Goal: Entertainment & Leisure: Consume media (video, audio)

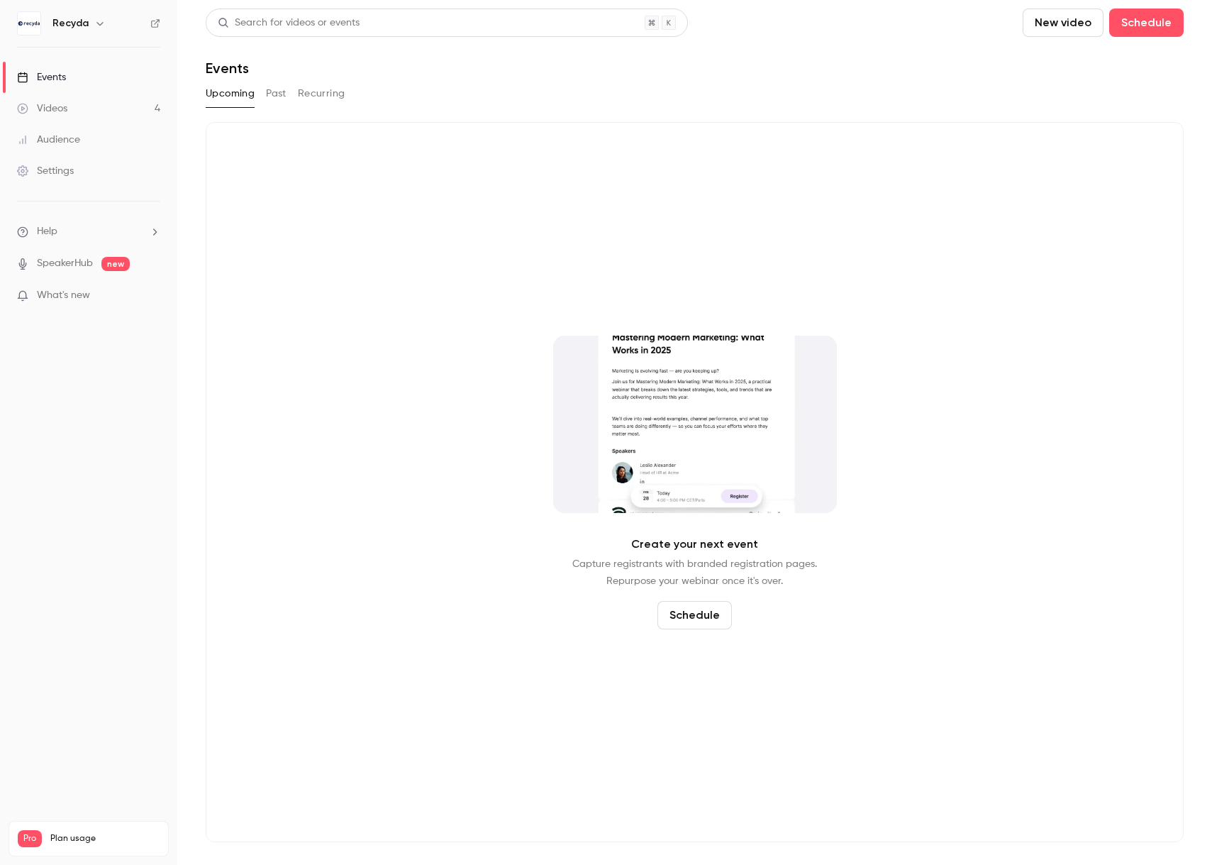
click at [55, 100] on link "Videos 4" at bounding box center [88, 108] width 177 height 31
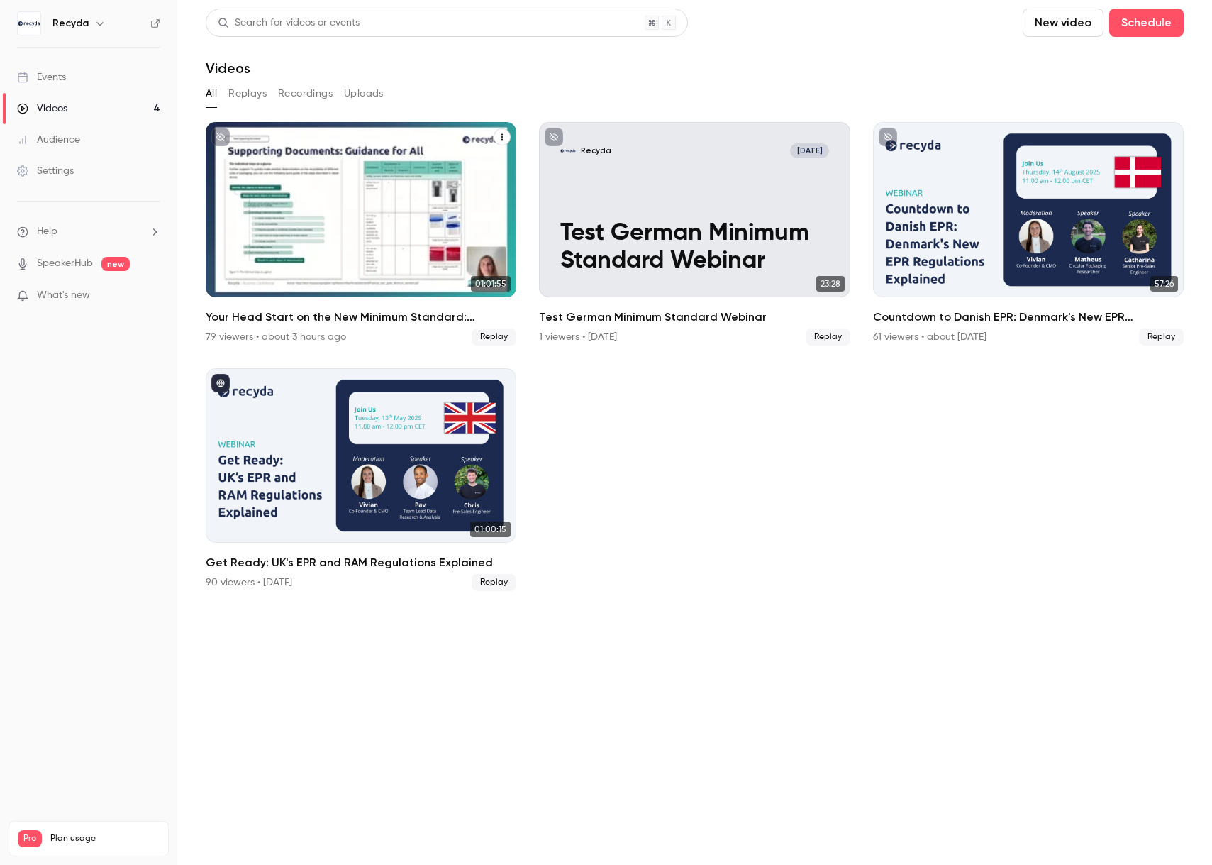
click at [345, 239] on div "Your Head Start on the New Minimum Standard: Mastering the New Requirements" at bounding box center [361, 209] width 311 height 175
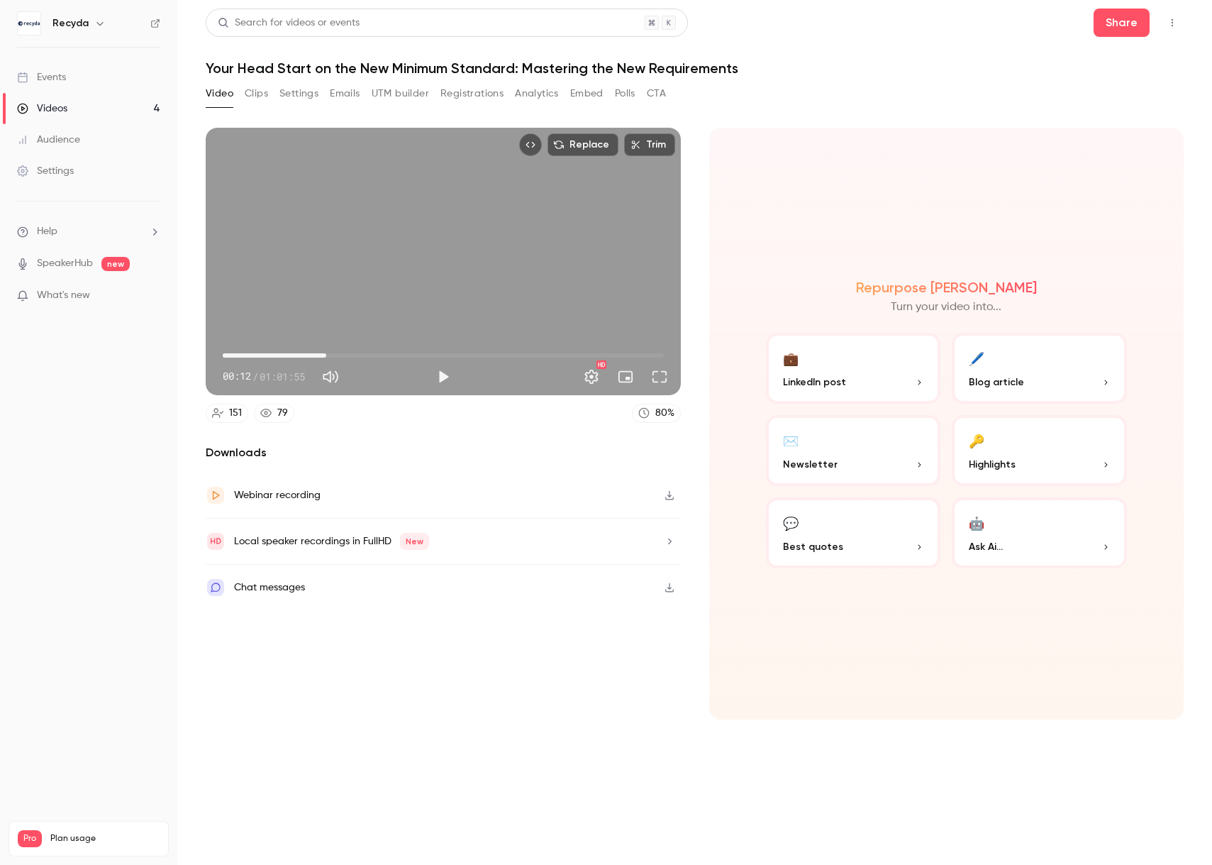
drag, startPoint x: 223, startPoint y: 355, endPoint x: 347, endPoint y: 359, distance: 123.5
click at [328, 357] on span "14:32" at bounding box center [326, 355] width 4 height 4
drag, startPoint x: 348, startPoint y: 352, endPoint x: 302, endPoint y: 359, distance: 46.6
click at [304, 357] on span "11:39" at bounding box center [306, 355] width 4 height 4
drag, startPoint x: 302, startPoint y: 355, endPoint x: 256, endPoint y: 359, distance: 46.2
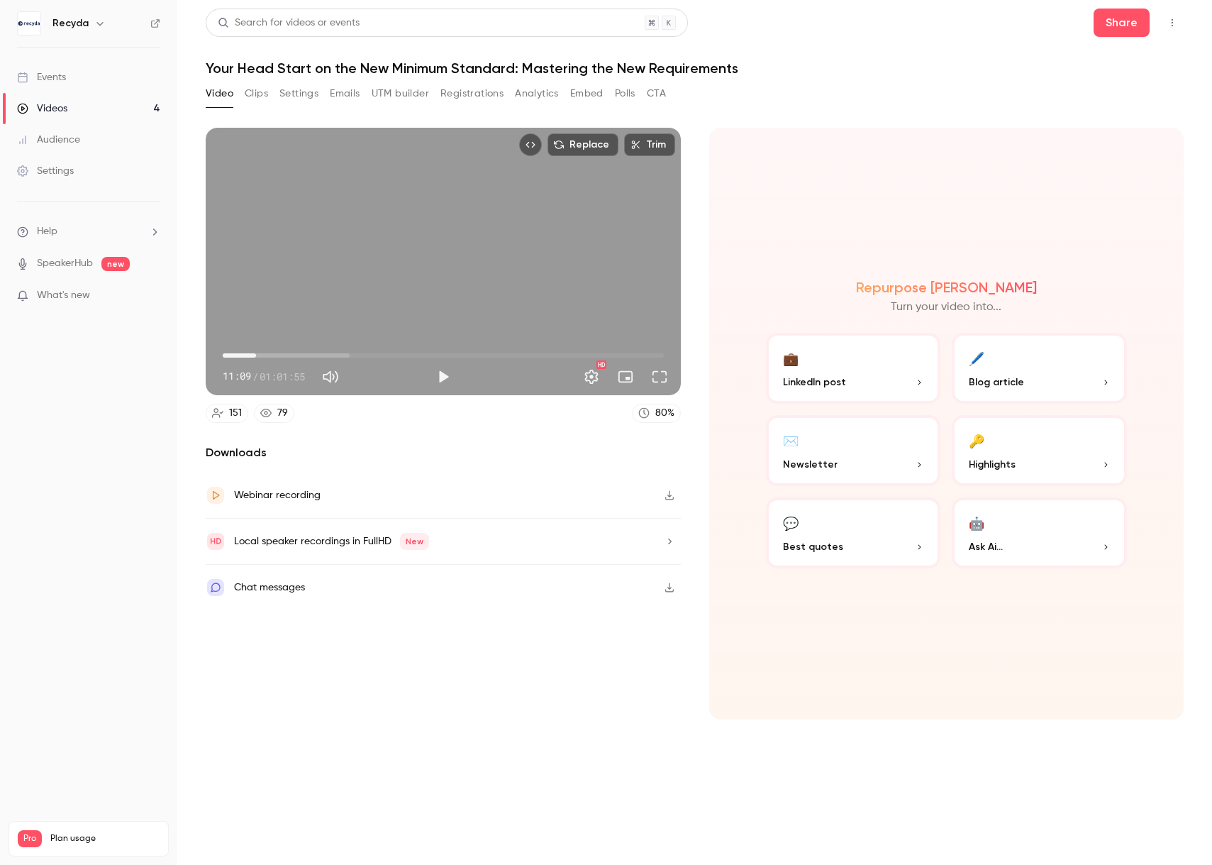
click at [256, 357] on span "04:41" at bounding box center [256, 355] width 4 height 4
drag, startPoint x: 257, startPoint y: 354, endPoint x: 243, endPoint y: 355, distance: 14.9
click at [243, 355] on span "02:47" at bounding box center [242, 355] width 4 height 4
drag, startPoint x: 243, startPoint y: 355, endPoint x: 250, endPoint y: 355, distance: 7.8
click at [250, 355] on span "03:35" at bounding box center [248, 355] width 4 height 4
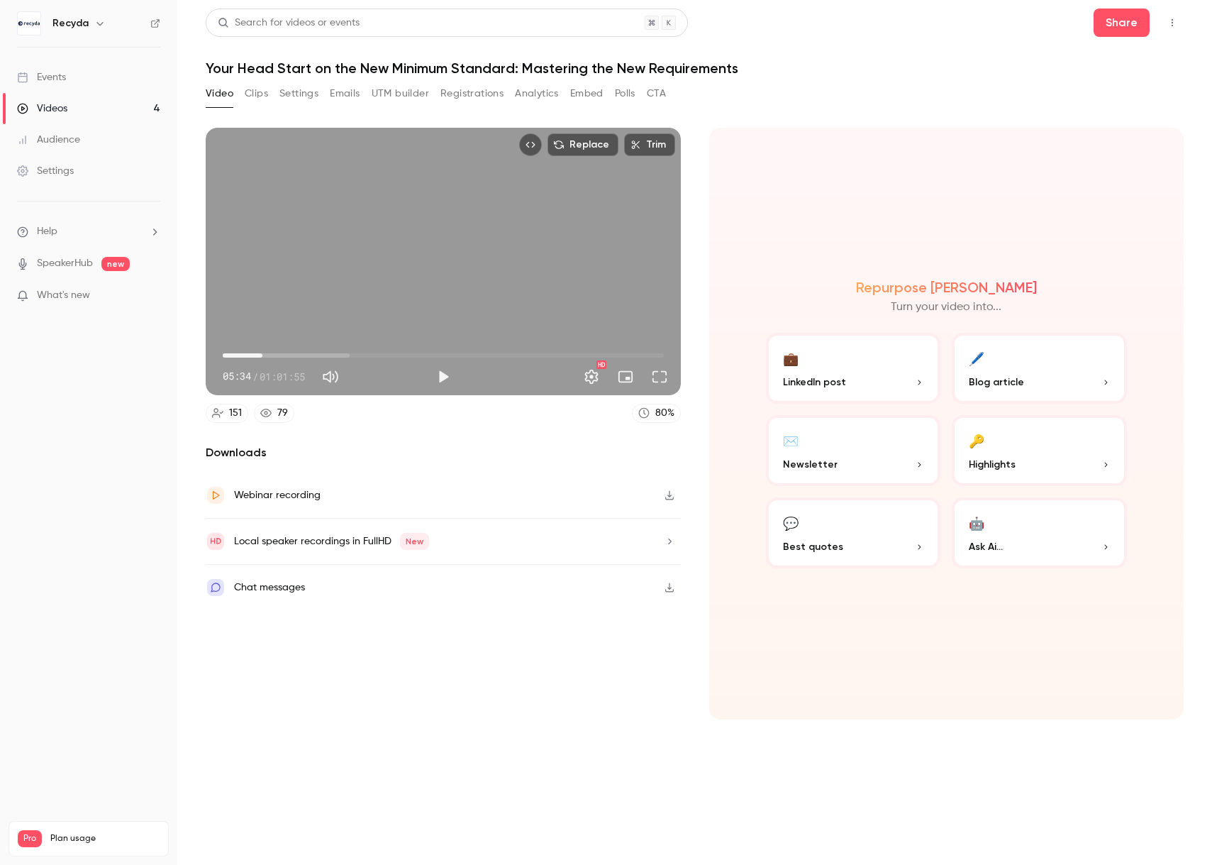
drag, startPoint x: 251, startPoint y: 355, endPoint x: 262, endPoint y: 355, distance: 11.3
click at [262, 355] on span "05:34" at bounding box center [262, 355] width 4 height 4
drag, startPoint x: 262, startPoint y: 355, endPoint x: 273, endPoint y: 355, distance: 10.6
click at [273, 355] on span "06:52" at bounding box center [272, 355] width 4 height 4
drag, startPoint x: 273, startPoint y: 355, endPoint x: 281, endPoint y: 355, distance: 7.8
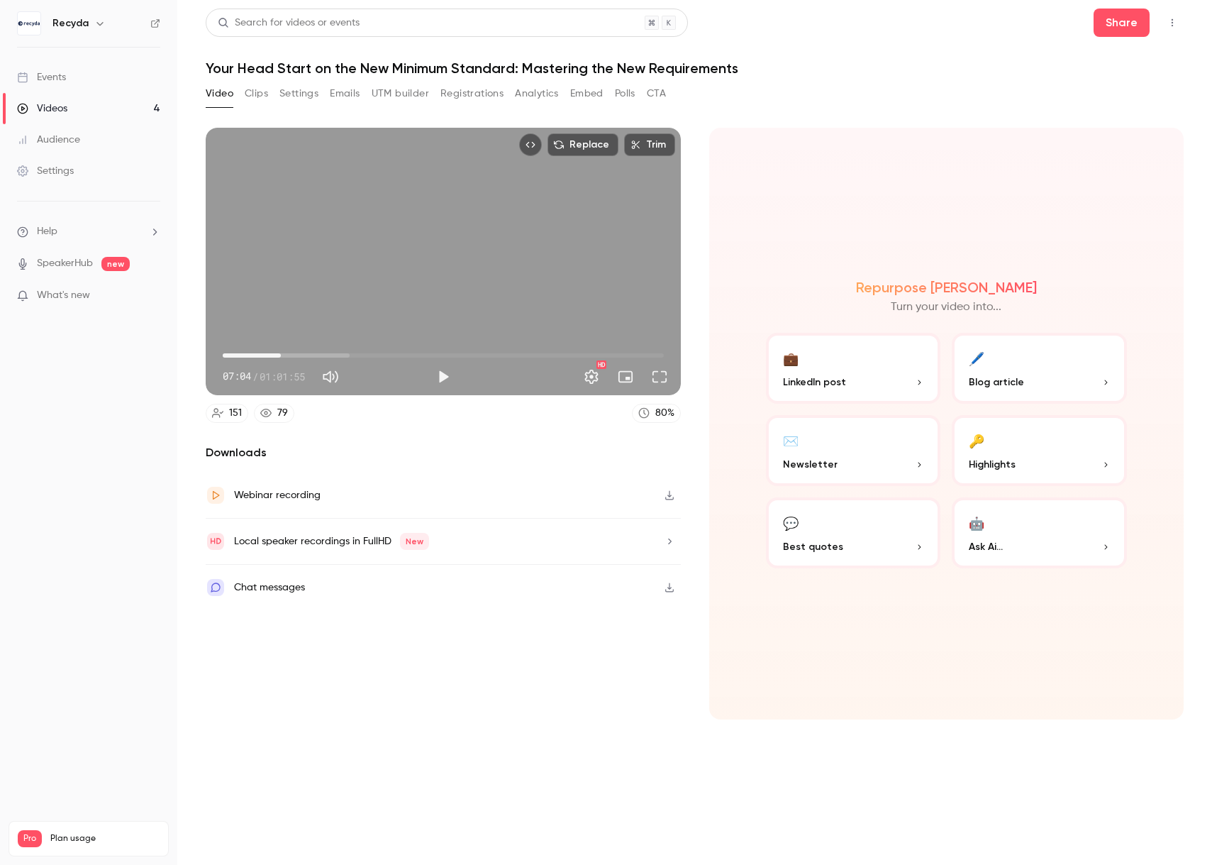
click at [281, 355] on span "08:10" at bounding box center [281, 355] width 4 height 4
drag, startPoint x: 281, startPoint y: 355, endPoint x: 294, endPoint y: 354, distance: 12.8
click at [290, 354] on span "09:10" at bounding box center [288, 355] width 4 height 4
drag, startPoint x: 294, startPoint y: 354, endPoint x: 316, endPoint y: 354, distance: 22.7
click at [316, 354] on span "13:09" at bounding box center [316, 355] width 4 height 4
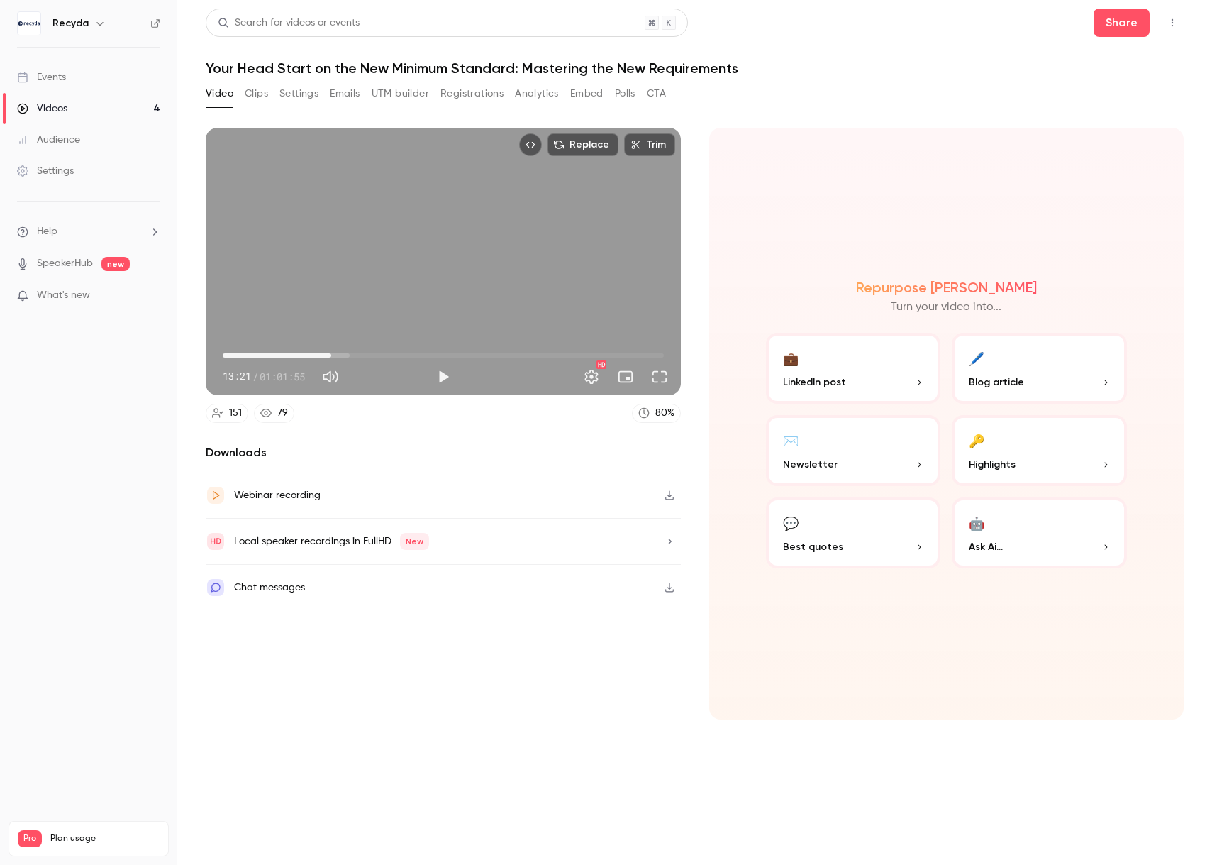
drag, startPoint x: 318, startPoint y: 355, endPoint x: 336, endPoint y: 353, distance: 18.6
click at [333, 353] on span "15:14" at bounding box center [331, 355] width 4 height 4
drag, startPoint x: 335, startPoint y: 355, endPoint x: 365, endPoint y: 355, distance: 29.1
click at [365, 355] on span "19:55" at bounding box center [364, 355] width 4 height 4
drag, startPoint x: 366, startPoint y: 354, endPoint x: 384, endPoint y: 355, distance: 17.7
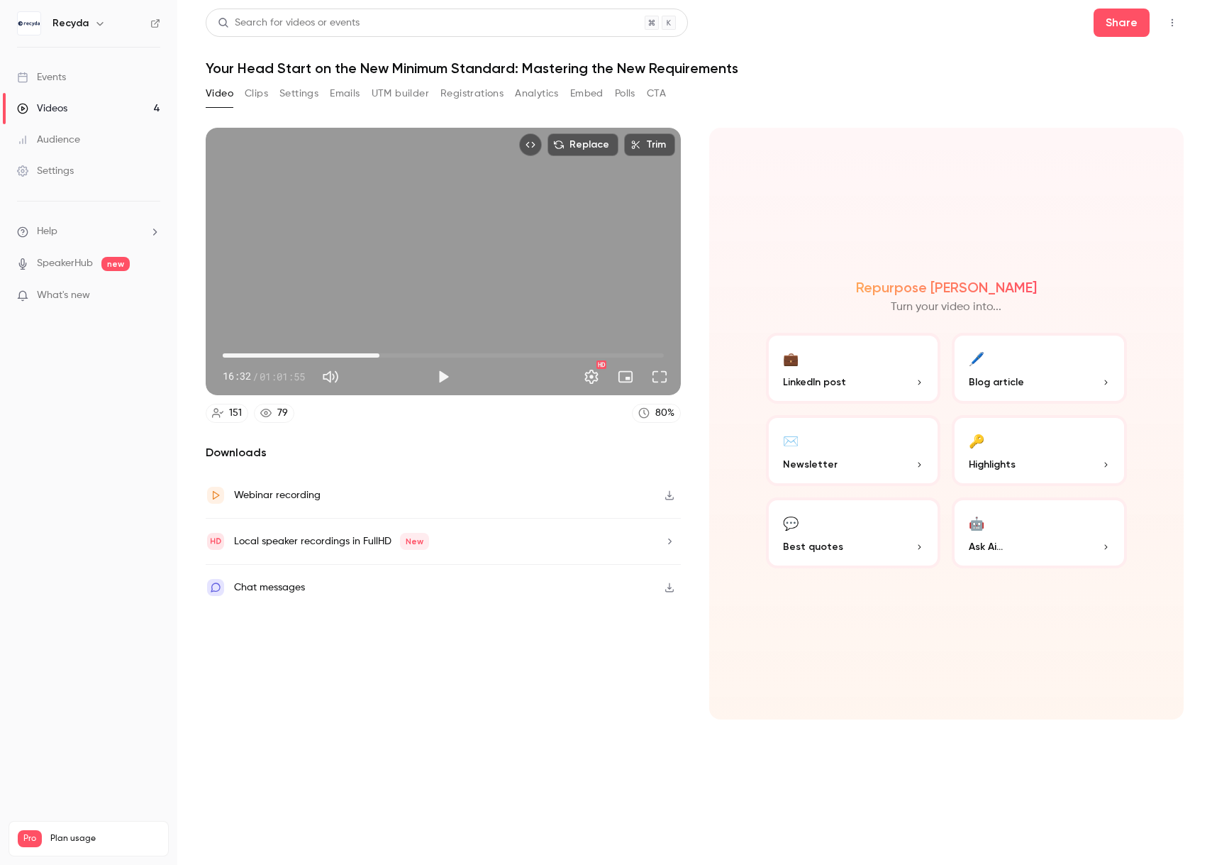
click at [382, 355] on span "22:01" at bounding box center [379, 355] width 4 height 4
drag, startPoint x: 384, startPoint y: 355, endPoint x: 392, endPoint y: 355, distance: 8.5
click at [386, 355] on span "22:37" at bounding box center [384, 355] width 4 height 4
drag, startPoint x: 392, startPoint y: 355, endPoint x: 404, endPoint y: 355, distance: 11.3
click at [404, 355] on span "25:18" at bounding box center [403, 355] width 4 height 4
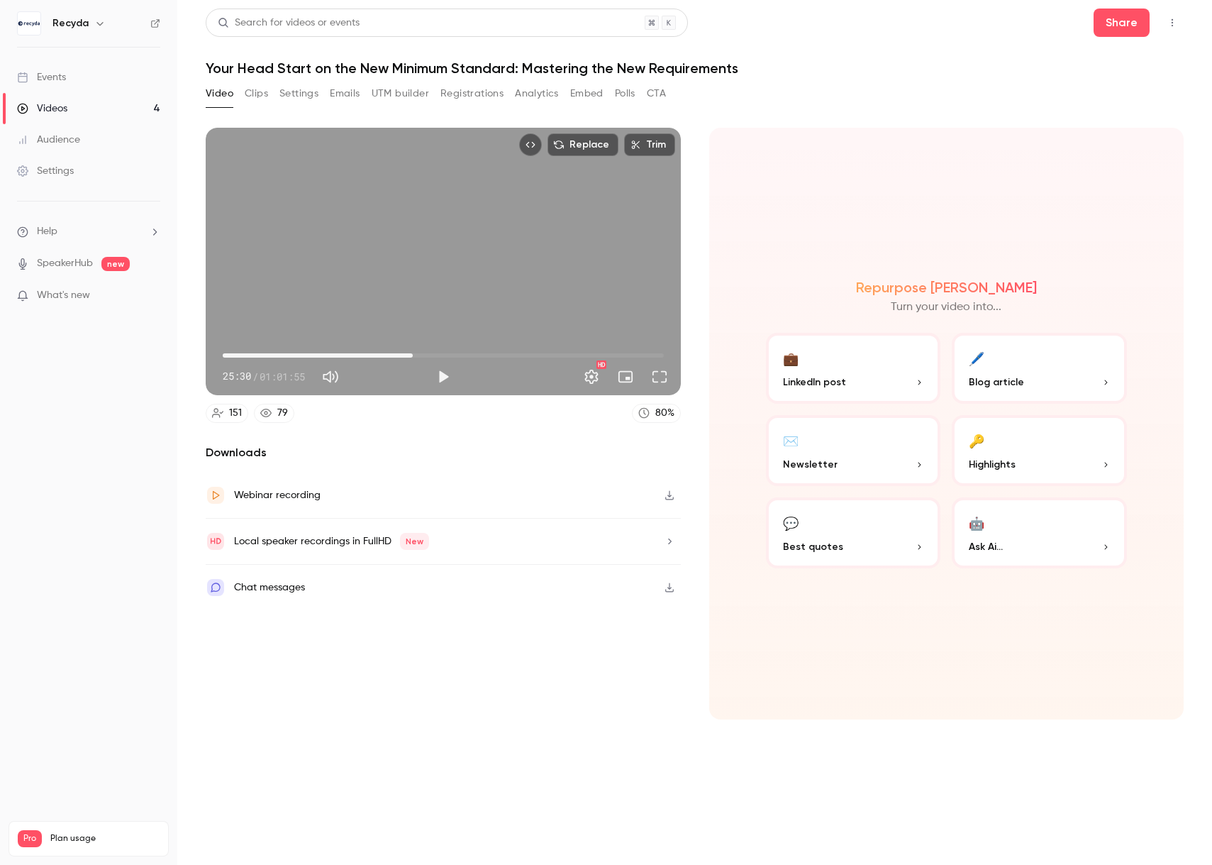
drag, startPoint x: 404, startPoint y: 355, endPoint x: 414, endPoint y: 356, distance: 10.7
click at [414, 356] on span "26:42" at bounding box center [413, 355] width 4 height 4
drag, startPoint x: 418, startPoint y: 353, endPoint x: 442, endPoint y: 353, distance: 24.1
click at [442, 353] on span "30:29" at bounding box center [440, 355] width 4 height 4
drag, startPoint x: 443, startPoint y: 355, endPoint x: 456, endPoint y: 355, distance: 13.5
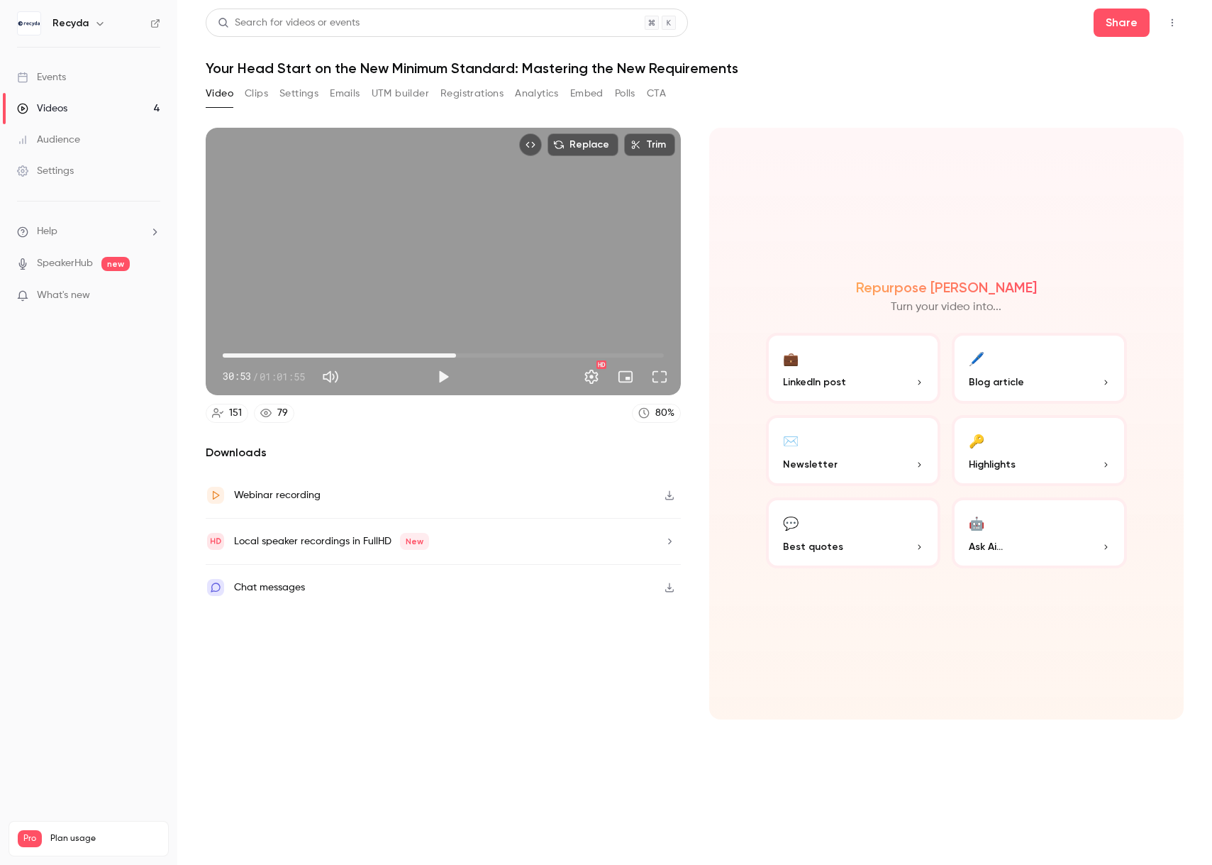
click at [456, 355] on span "32:46" at bounding box center [456, 355] width 4 height 4
drag, startPoint x: 456, startPoint y: 355, endPoint x: 470, endPoint y: 355, distance: 13.5
click at [466, 355] on span "33:52" at bounding box center [464, 355] width 4 height 4
drag, startPoint x: 470, startPoint y: 355, endPoint x: 485, endPoint y: 355, distance: 15.6
click at [485, 355] on span "36:40" at bounding box center [484, 355] width 4 height 4
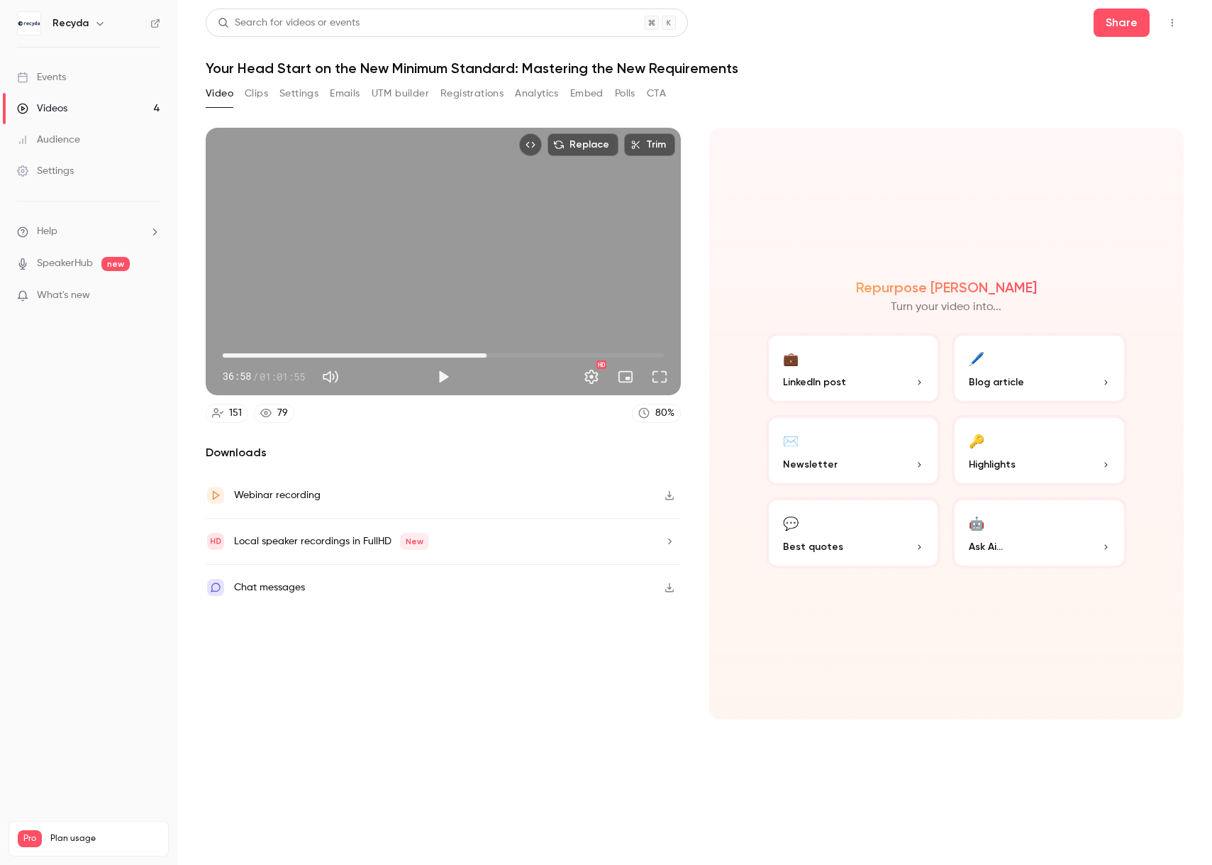
drag, startPoint x: 486, startPoint y: 356, endPoint x: 511, endPoint y: 358, distance: 25.6
click at [489, 357] on span "37:03" at bounding box center [486, 355] width 4 height 4
drag, startPoint x: 511, startPoint y: 358, endPoint x: 528, endPoint y: 358, distance: 17.0
click at [514, 357] on span "40:39" at bounding box center [512, 355] width 4 height 4
drag, startPoint x: 529, startPoint y: 355, endPoint x: 540, endPoint y: 355, distance: 11.3
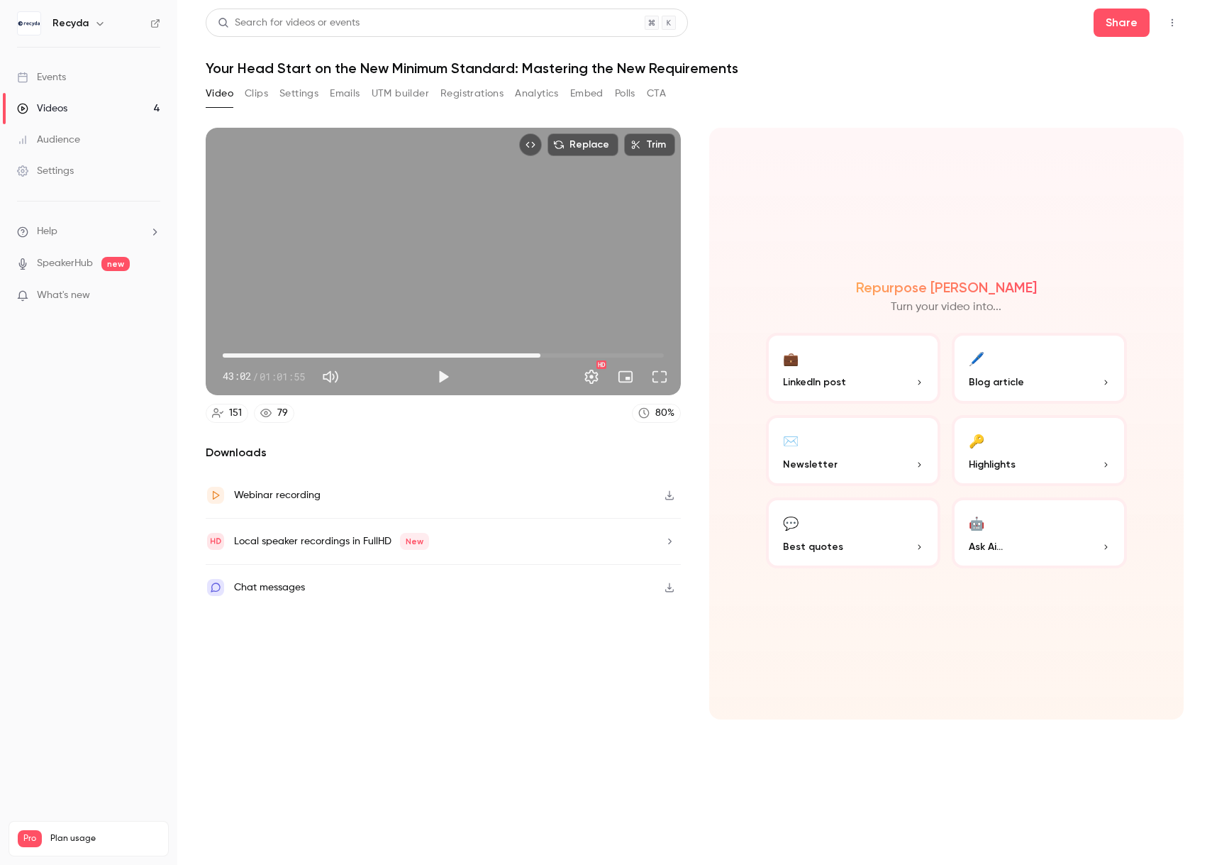
click at [540, 355] on span "44:38" at bounding box center [540, 355] width 4 height 4
drag, startPoint x: 540, startPoint y: 355, endPoint x: 565, endPoint y: 357, distance: 24.9
click at [542, 357] on span "44:32" at bounding box center [540, 355] width 4 height 4
type input "******"
